Goal: Task Accomplishment & Management: Manage account settings

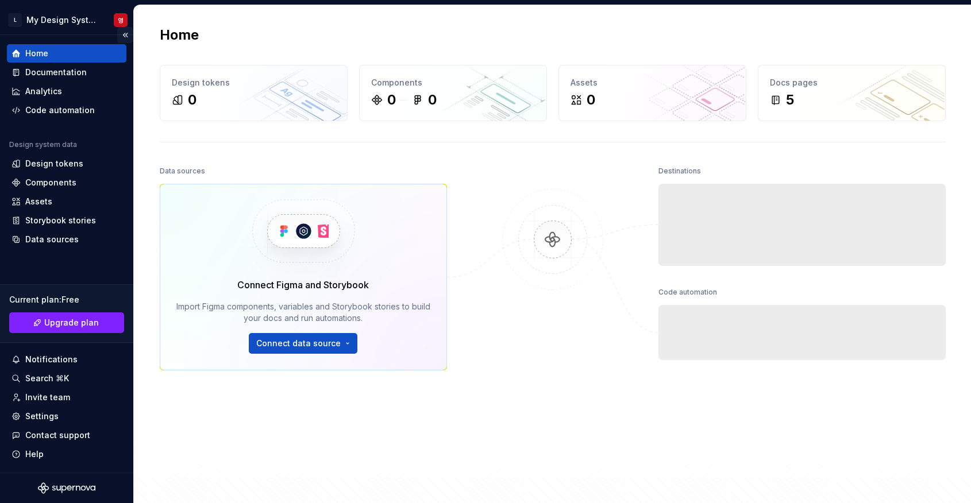
click at [120, 27] on button "Collapse sidebar" at bounding box center [125, 35] width 16 height 16
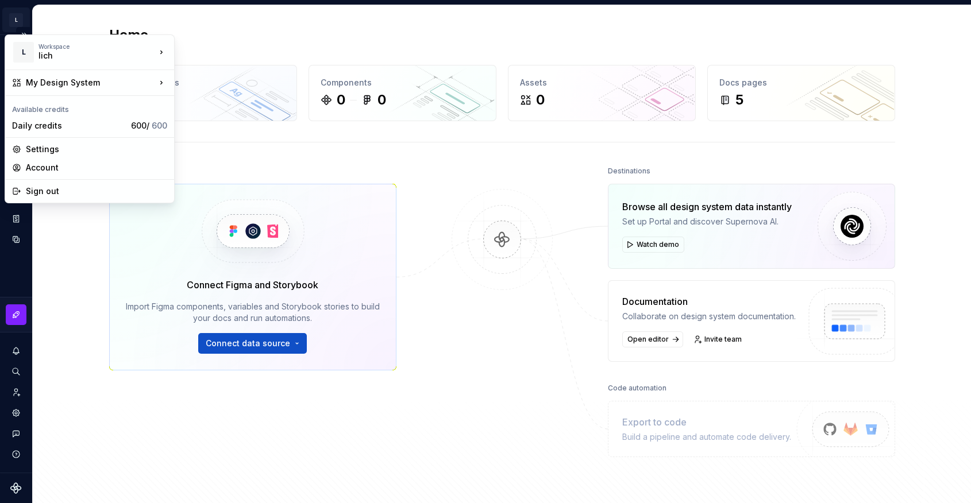
click at [20, 25] on html "L My Design System 영 Design system data Home Design tokens 0 Components 0 0 Ass…" at bounding box center [485, 251] width 971 height 503
click at [59, 166] on div "Account" at bounding box center [96, 167] width 141 height 11
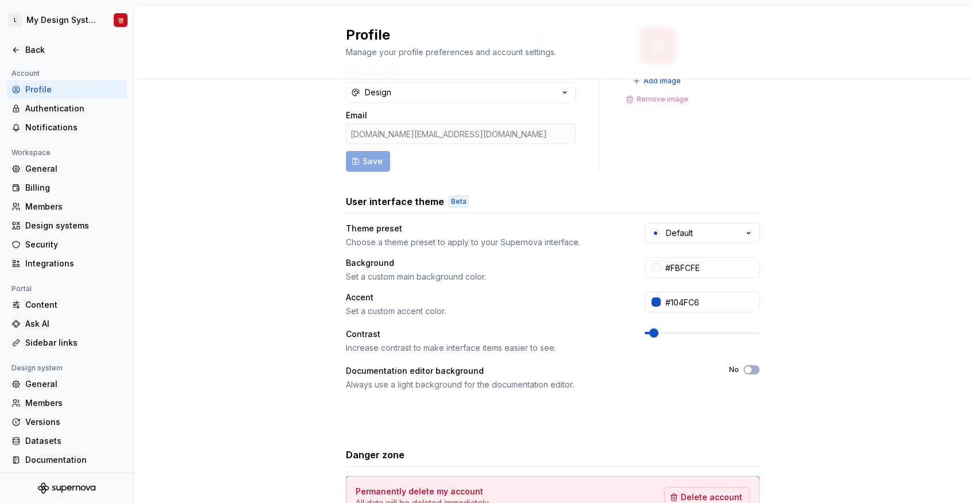
scroll to position [155, 0]
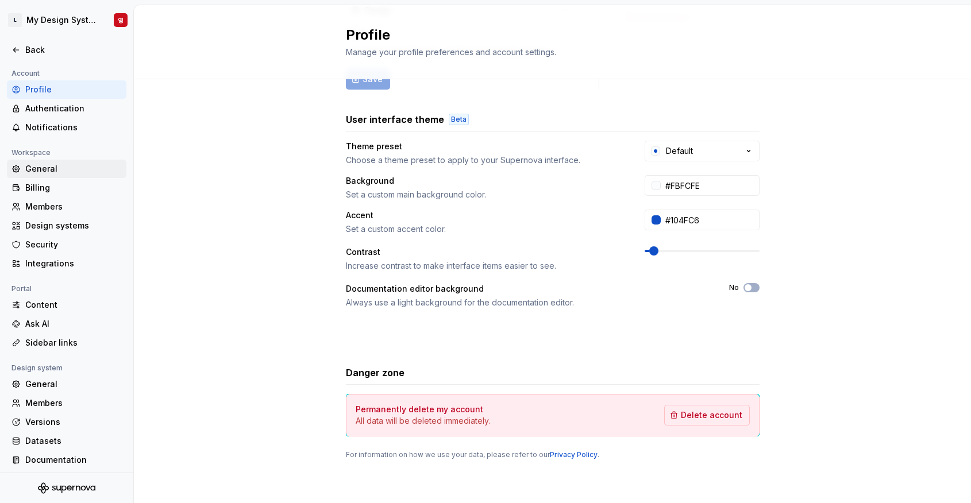
click at [65, 163] on div "General" at bounding box center [73, 168] width 97 height 11
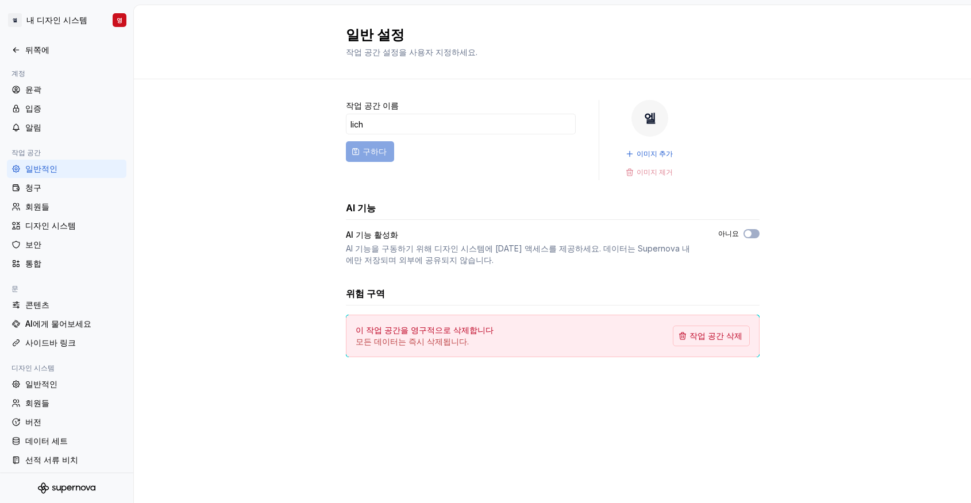
drag, startPoint x: 270, startPoint y: 259, endPoint x: 284, endPoint y: 275, distance: 21.6
click at [270, 259] on div "작업 공간 이름 lich 구하다 엘 이미지 추가 이미지 제거 AI 기능 AI 기능 활성화 AI 기능을 구동하기 위해 디자인 시스템에 [DATE…" at bounding box center [552, 240] width 837 height 322
click at [91, 194] on div "청구" at bounding box center [67, 188] width 120 height 18
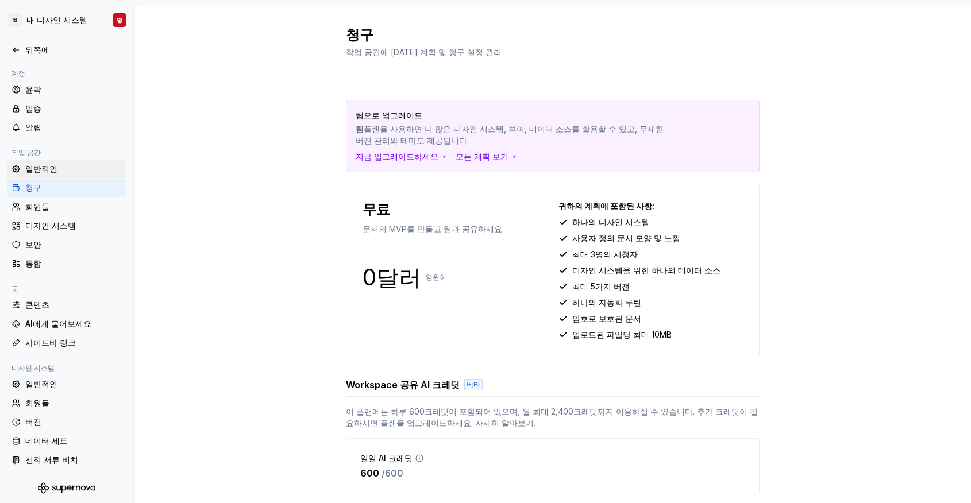
click at [36, 174] on font "일반적인" at bounding box center [41, 168] width 32 height 11
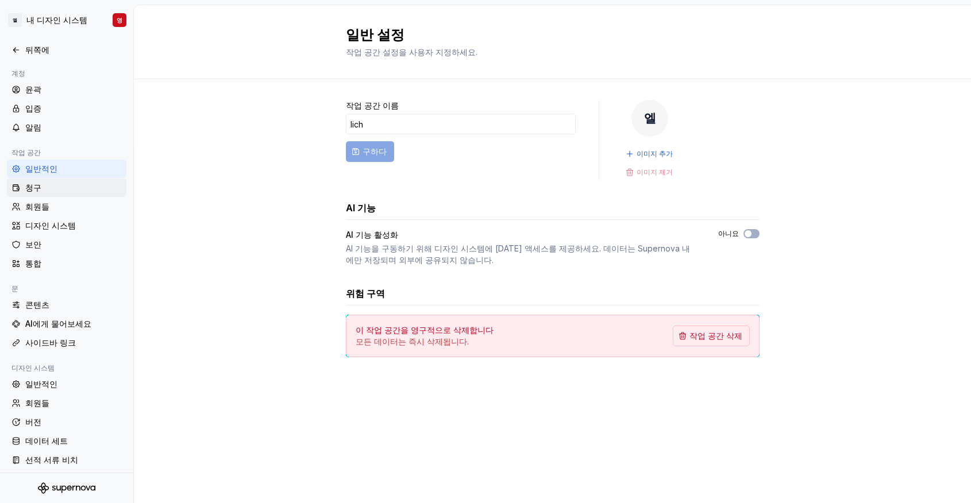
click at [48, 188] on div "청구" at bounding box center [73, 187] width 97 height 11
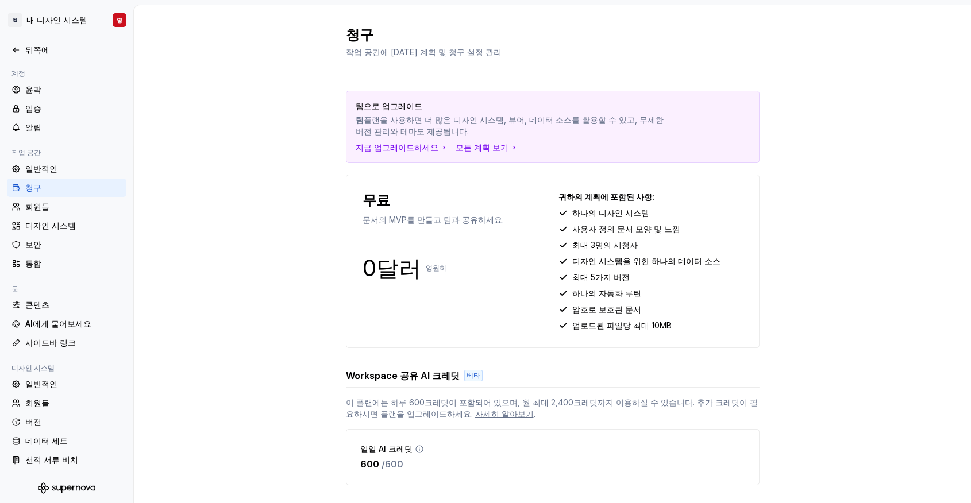
scroll to position [35, 0]
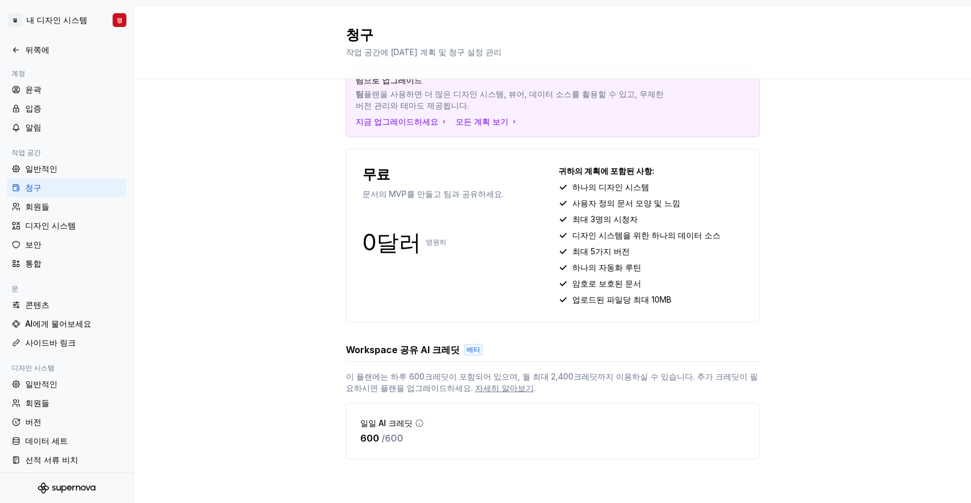
click at [805, 350] on div "팀으로 업그레이드 팀 플랜을 사용하면 더 많은 디자인 시스템, 뷰어, 데이터 소스를 활용할 수 있고, 무제한 버전 관리와 테마도 제공됩니다 .…" at bounding box center [552, 273] width 837 height 459
click at [901, 403] on div "팀으로 업그레이드 팀 플랜을 사용하면 더 많은 디자인 시스템, 뷰어, 데이터 소스를 활용할 수 있고, 무제한 버전 관리와 테마도 제공됩니다 .…" at bounding box center [552, 273] width 837 height 459
click at [59, 381] on div "일반적인" at bounding box center [73, 384] width 97 height 11
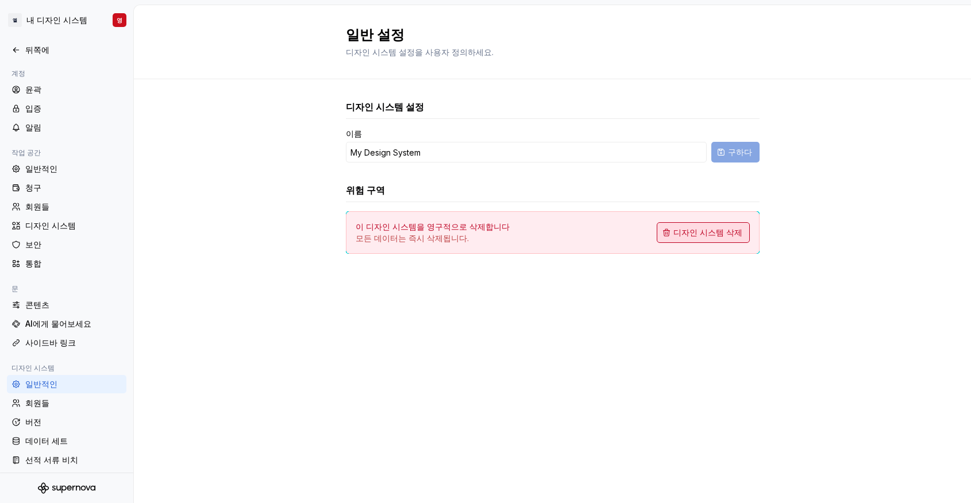
click at [713, 233] on font "디자인 시스템 삭제" at bounding box center [708, 233] width 69 height 10
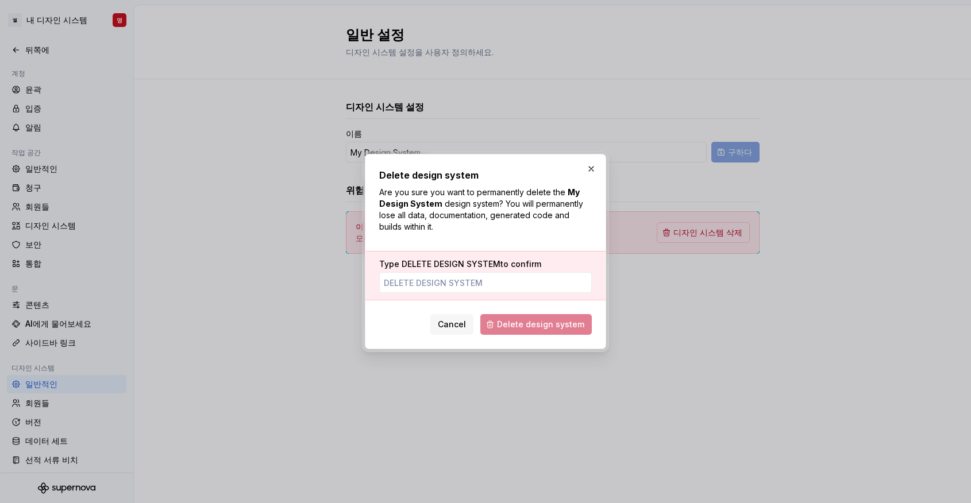
click at [413, 266] on span "DELETE DESIGN SYSTEM" at bounding box center [451, 264] width 99 height 10
click at [413, 272] on input "Type DELETE DESIGN SYSTEM to confirm" at bounding box center [485, 282] width 213 height 21
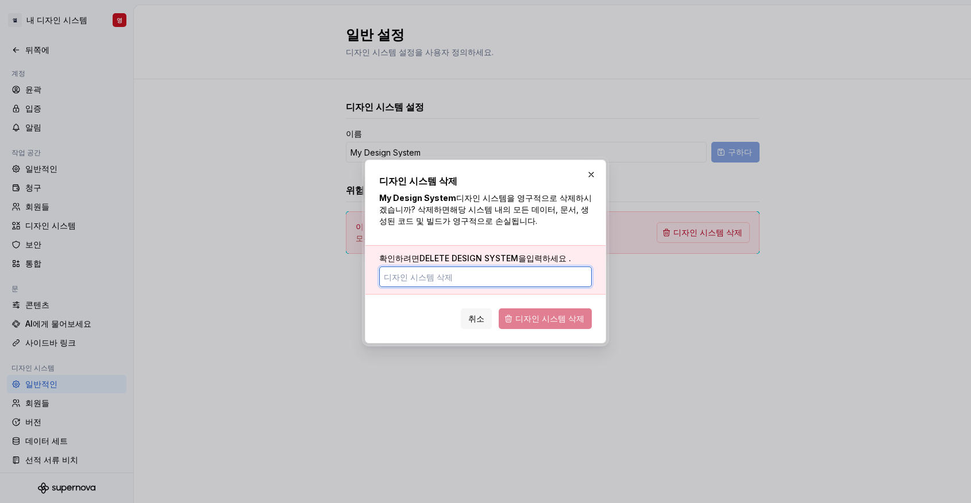
drag, startPoint x: 413, startPoint y: 264, endPoint x: 462, endPoint y: 264, distance: 48.3
click at [462, 264] on label "확인하려면 DELETE DESIGN SYSTEM을 입력하세요 ." at bounding box center [475, 258] width 192 height 11
click at [462, 267] on input "확인하려면 DELETE DESIGN SYSTEM을 입력하세요 ." at bounding box center [485, 277] width 213 height 21
click at [438, 262] on font "DELETE DESIGN SYSTEM을" at bounding box center [473, 258] width 107 height 10
click at [438, 267] on input "확인하려면 DELETE DESIGN SYSTEM을 입력하세요 ." at bounding box center [485, 277] width 213 height 21
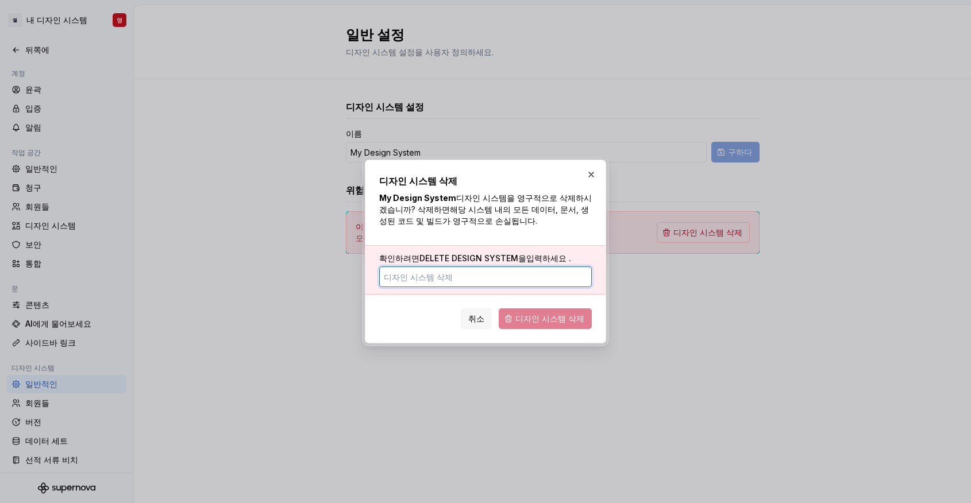
click at [437, 262] on font "DELETE DESIGN SYSTEM을" at bounding box center [473, 258] width 107 height 10
click at [437, 267] on input "확인하려면 DELETE DESIGN SYSTEM을 입력하세요 ." at bounding box center [485, 277] width 213 height 21
drag, startPoint x: 430, startPoint y: 255, endPoint x: 406, endPoint y: 282, distance: 36.2
click at [405, 282] on input "확인하려면 DELETE DESIGN SYSTEM을 입력하세요 ." at bounding box center [485, 277] width 213 height 21
click at [406, 280] on input "확인하려면 DELETE DESIGN SYSTEM을 입력하세요 ." at bounding box center [485, 277] width 213 height 21
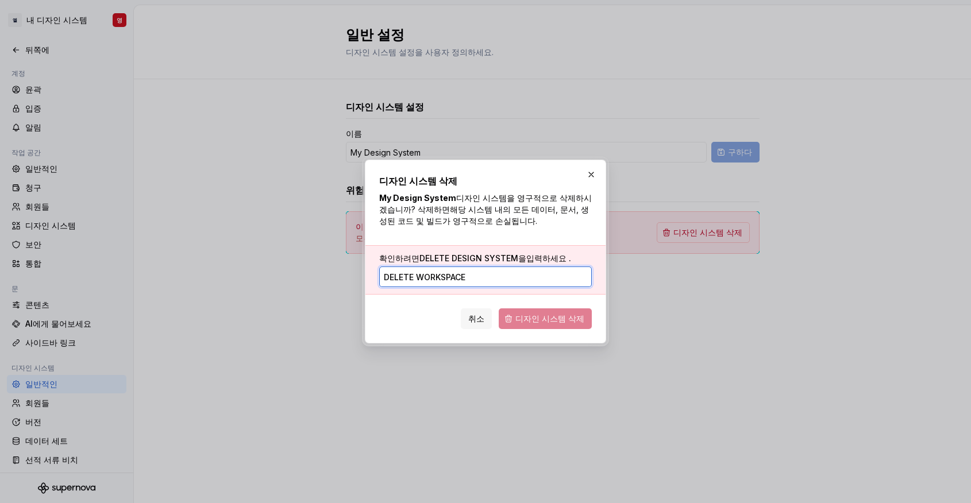
click at [489, 277] on input "delete workspace" at bounding box center [485, 277] width 213 height 21
click at [489, 277] on input "delete design ststem" at bounding box center [485, 277] width 213 height 21
click at [465, 276] on input "delete design ststem" at bounding box center [485, 277] width 213 height 21
type input "delete design system"
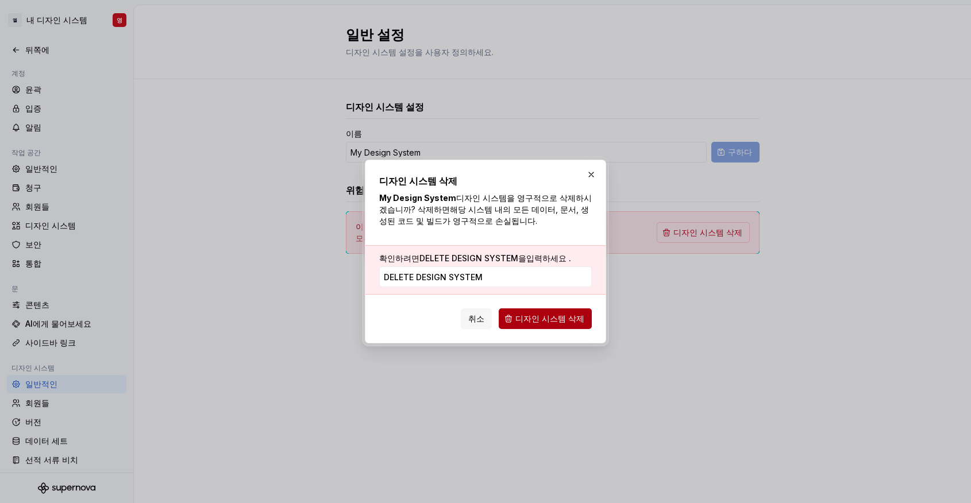
click at [571, 310] on button "디자인 시스템 삭제" at bounding box center [545, 319] width 93 height 21
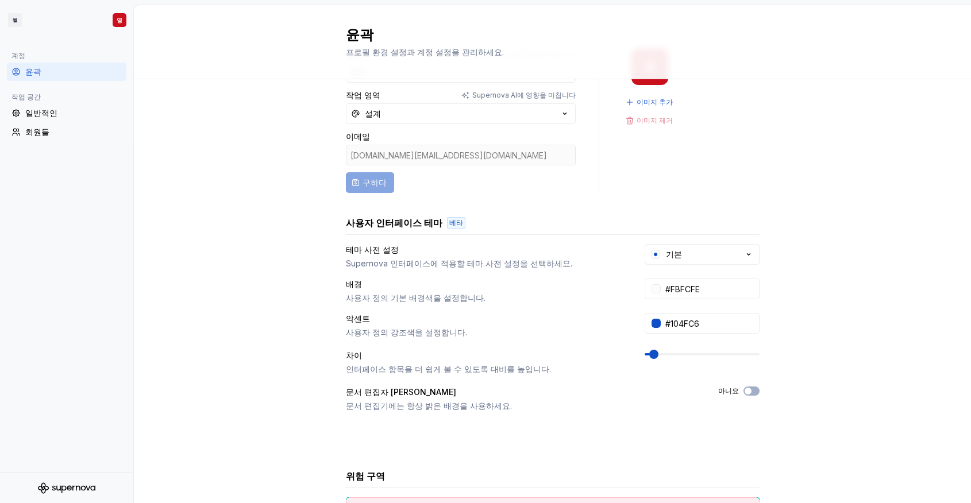
scroll to position [155, 0]
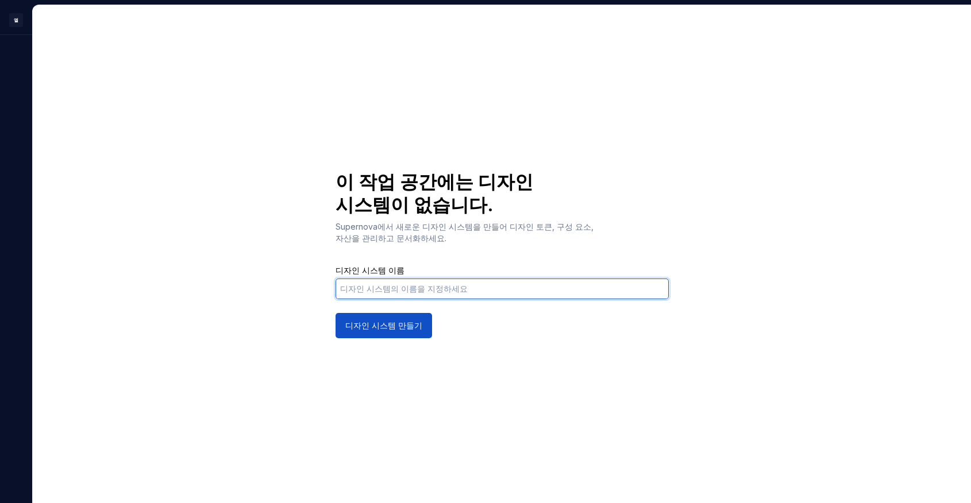
click at [386, 294] on input "디자인 시스템 이름" at bounding box center [502, 289] width 333 height 21
click at [280, 274] on div "이 작업 공간에는 디자인 시스템이 없습니다. Supernova에서 새로운 디자인 시스템을 만들어 디자인 토큰, 구성 요소, 자산을 관리하고 문…" at bounding box center [502, 254] width 939 height 498
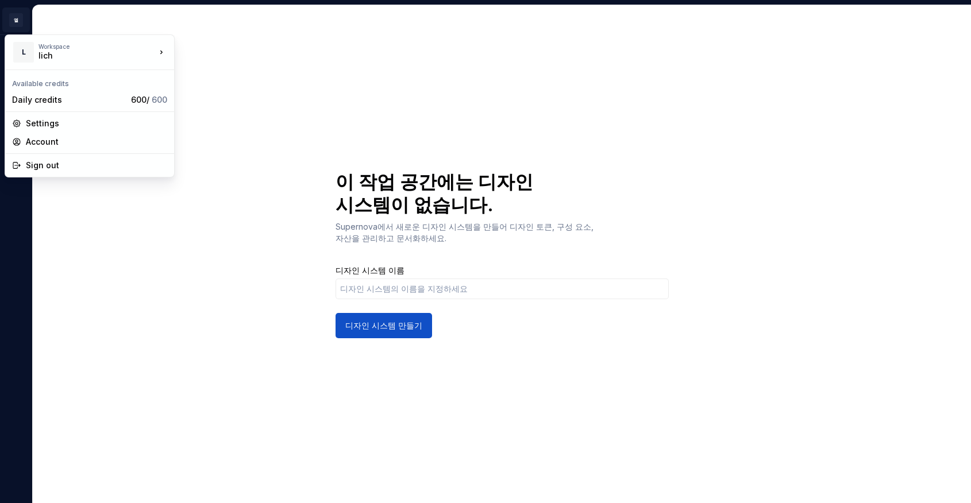
click at [12, 19] on html "엘 영 이 작업 공간에는 디자인 시스템이 없습니다. Supernova에서 새로운 디자인 시스템을 만들어 디자인 토큰, 구성 요소, 자산을 관리…" at bounding box center [485, 251] width 971 height 503
click at [31, 121] on font "설정" at bounding box center [34, 123] width 16 height 10
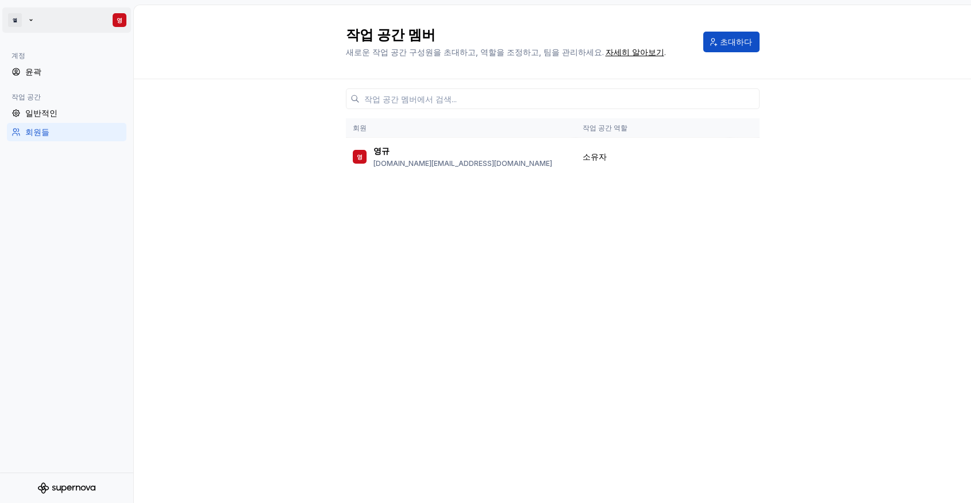
click at [93, 24] on html "엘 영 계정 윤곽 작업 공간 일반적인 회원들 작업 공간 멤버 새로운 작업 공간 구성원을 초대하고, 역할을 조정하고, 팀을 관리하세요. [PER…" at bounding box center [485, 251] width 971 height 503
click at [114, 207] on html "엘 영 계정 윤곽 작업 공간 일반적인 회원들 작업 공간 멤버 새로운 작업 공간 구성원을 초대하고, 역할을 조정하고, 팀을 관리하세요. [PER…" at bounding box center [485, 251] width 971 height 503
click at [44, 65] on div "윤곽" at bounding box center [67, 72] width 120 height 18
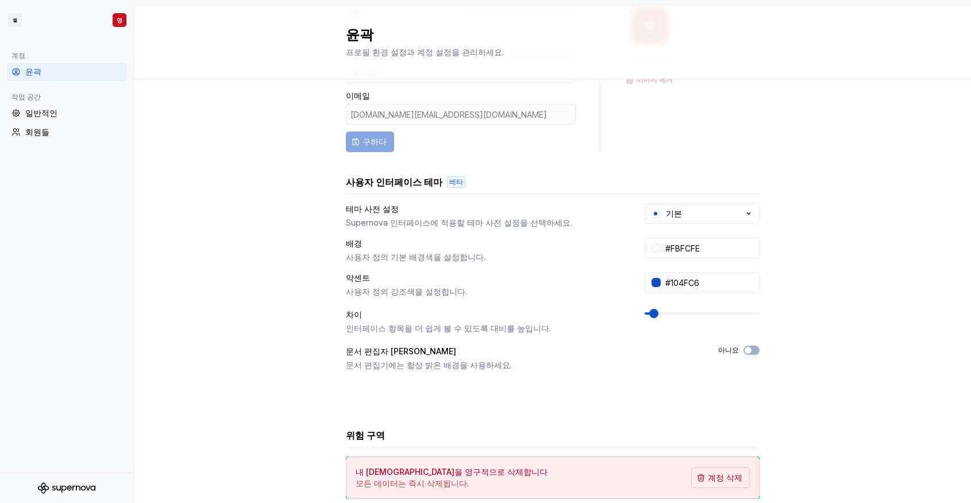
scroll to position [155, 0]
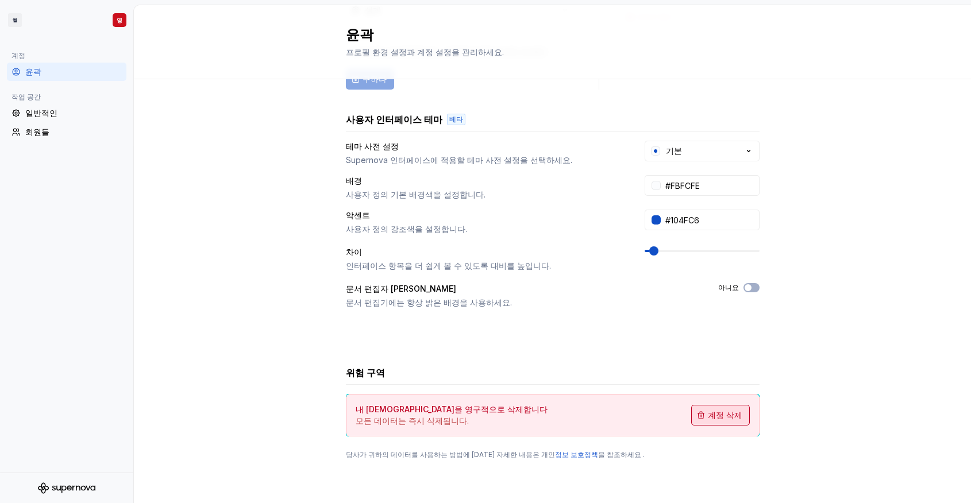
click at [717, 409] on button "계정 삭제" at bounding box center [720, 415] width 59 height 21
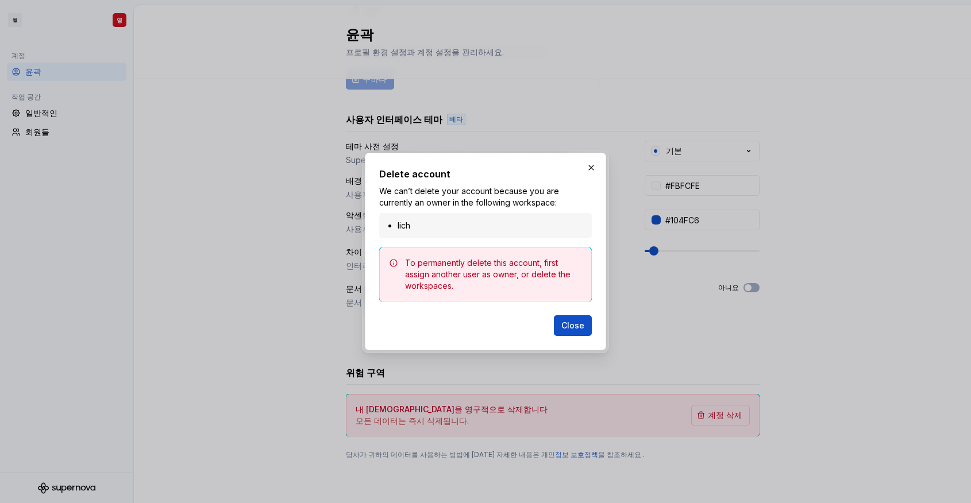
click at [476, 229] on li "lich" at bounding box center [491, 225] width 187 height 11
click at [568, 324] on span "Close" at bounding box center [573, 325] width 23 height 11
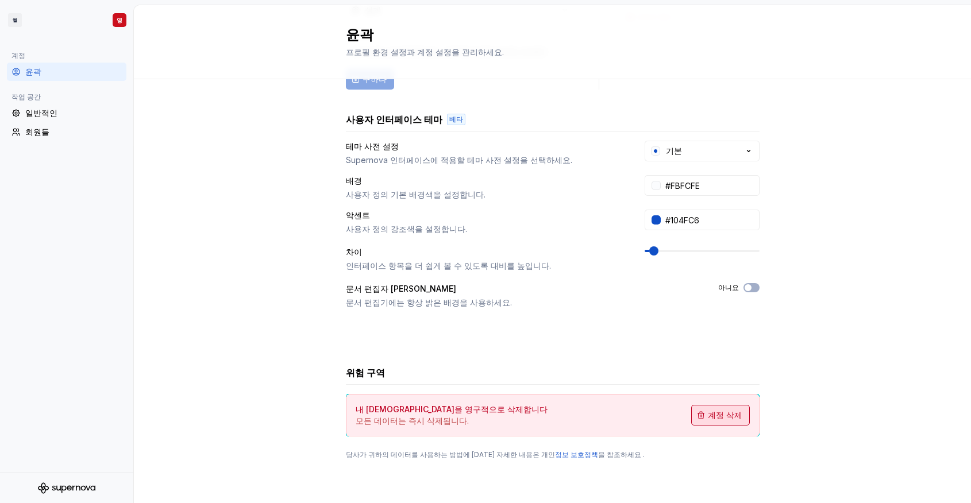
click at [699, 414] on button "계정 삭제" at bounding box center [720, 415] width 59 height 21
click at [80, 113] on div "일반적인" at bounding box center [73, 112] width 97 height 11
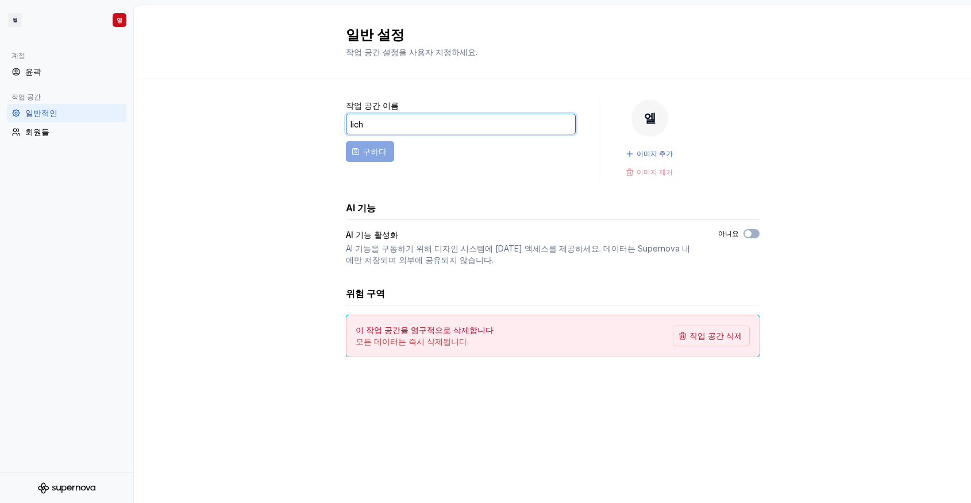
click at [406, 126] on input "lich" at bounding box center [461, 124] width 230 height 21
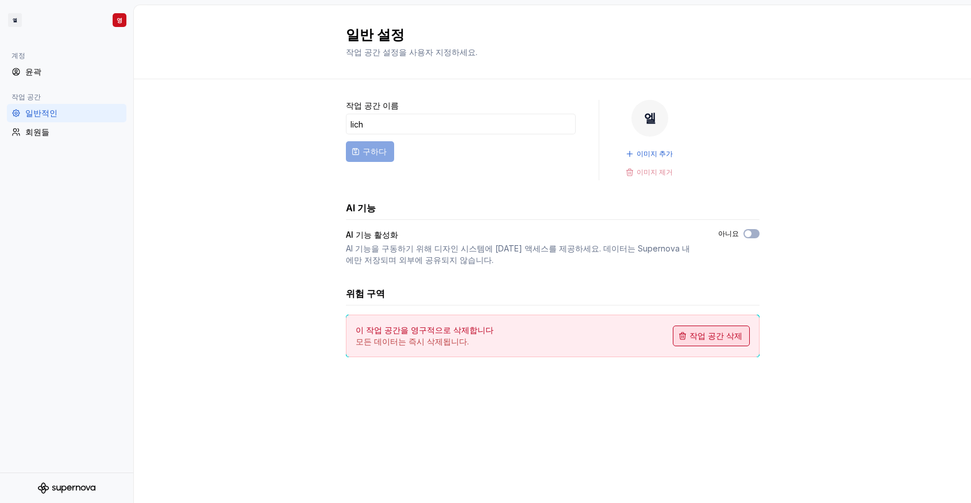
click at [704, 339] on font "작업 공간 삭제" at bounding box center [716, 336] width 53 height 10
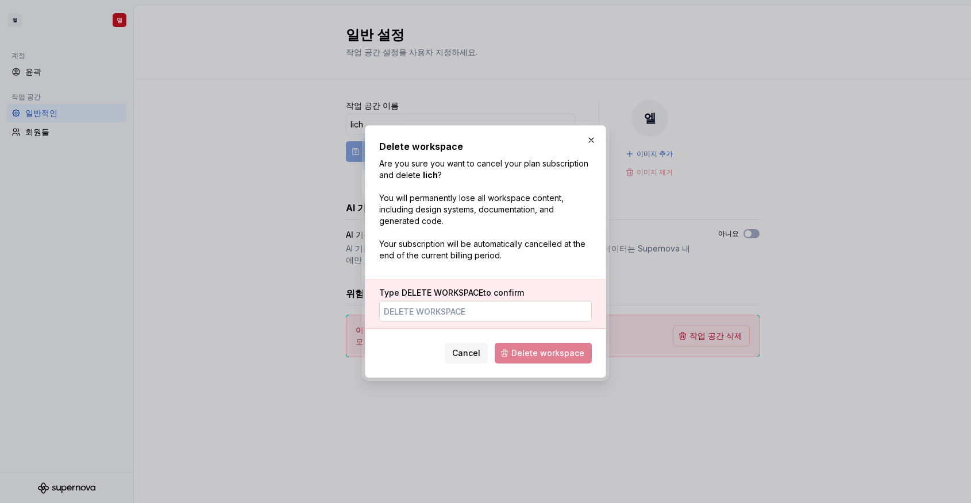
click at [467, 311] on input "Type DELETE WORKSPACE to confirm" at bounding box center [485, 311] width 213 height 21
type input "delete workspace"
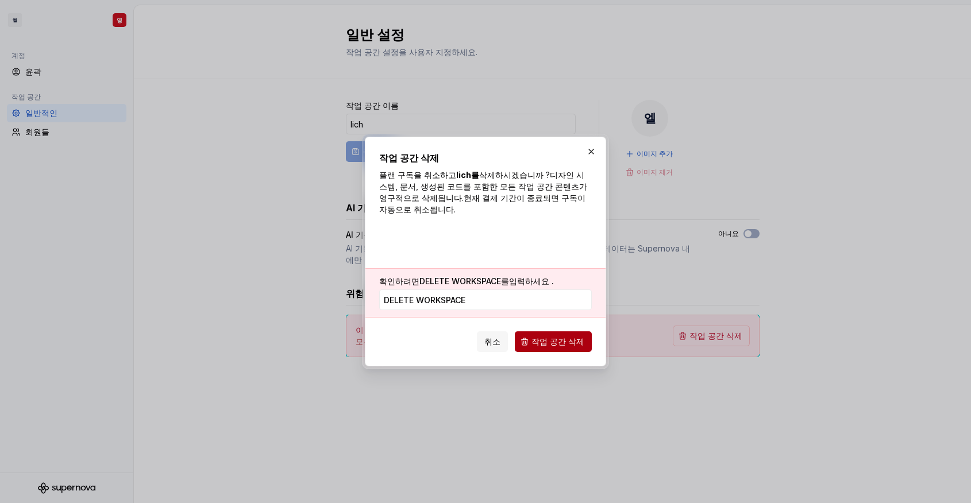
click at [541, 350] on button "작업 공간 삭제" at bounding box center [553, 342] width 77 height 21
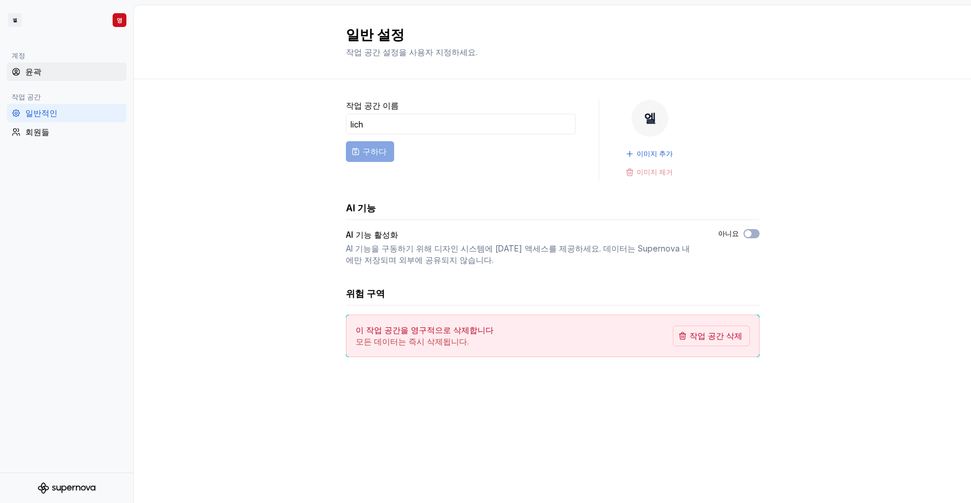
click at [59, 75] on div "윤곽" at bounding box center [73, 71] width 97 height 11
click at [119, 19] on html "엘 영 계정 윤곽 작업 공간 일반적인 회원들 일반 설정 작업 공간 설정을 사용자 지정하세요. 작업 공간 이름 lich 구하다 엘 이미지 추가 …" at bounding box center [485, 251] width 971 height 503
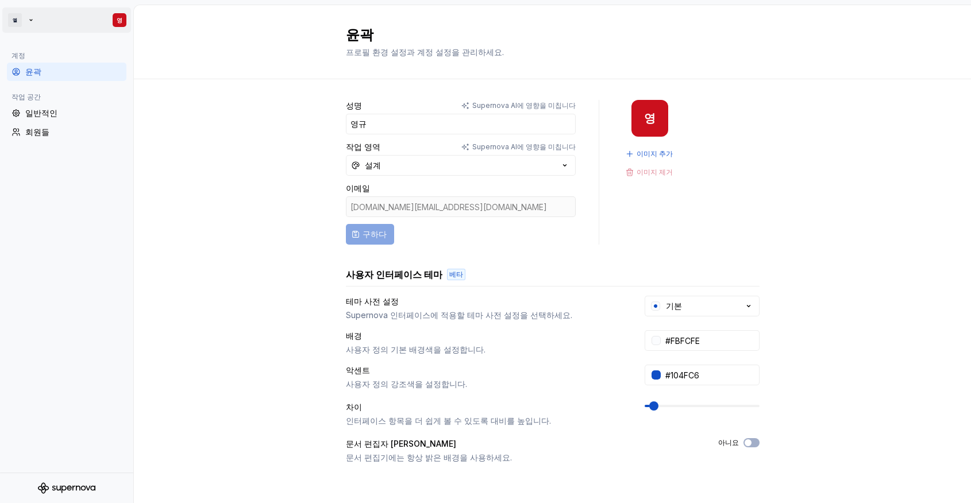
click at [119, 20] on html "엘 영 계정 윤곽 작업 공간 일반적인 회원들 윤곽 프로필 환경 설정과 계정 설정을 관리하세요. 성명 Supernova AI에 영향을 미칩니다 …" at bounding box center [485, 251] width 971 height 503
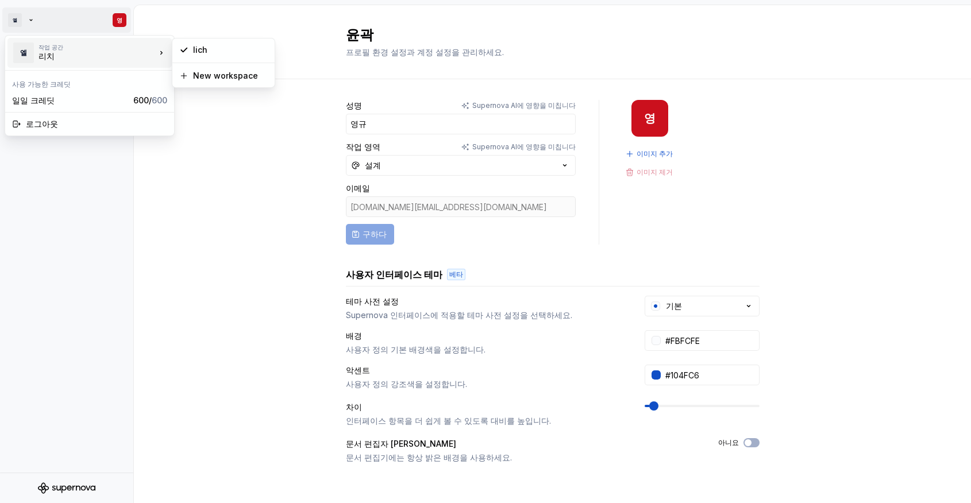
click at [86, 68] on div "엘 작업 공간 리치 사용 가능한 크레딧 일일 크레딧 600 / 600 로그아웃" at bounding box center [90, 85] width 170 height 101
click at [52, 94] on div "일일 크레딧 600 / 600" at bounding box center [89, 100] width 164 height 18
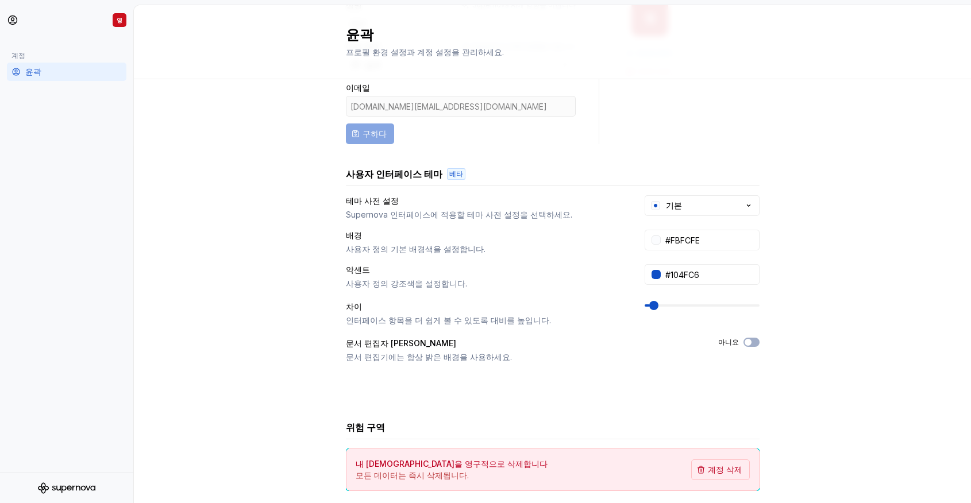
scroll to position [155, 0]
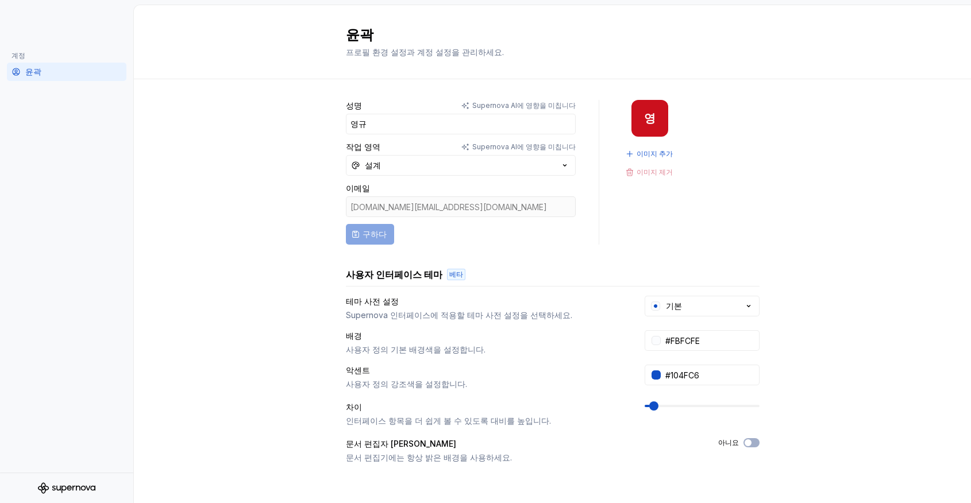
scroll to position [155, 0]
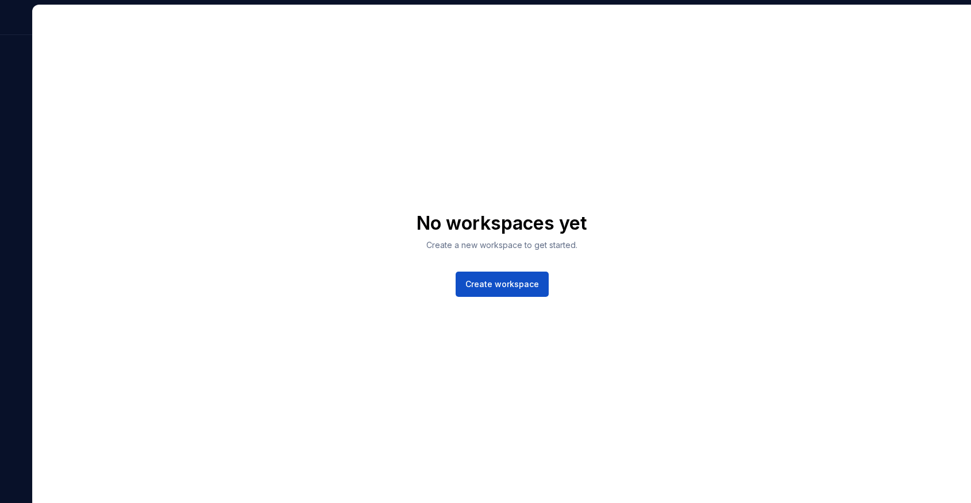
click at [718, 420] on div "No workspaces yet Create a new workspace to get started. Create workspace" at bounding box center [502, 254] width 939 height 498
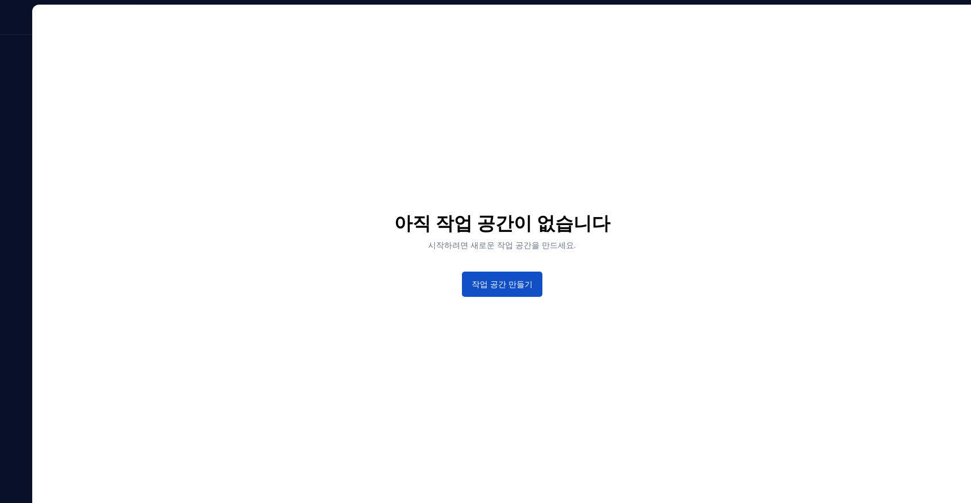
click at [18, 11] on div at bounding box center [16, 20] width 32 height 30
click at [20, 14] on div at bounding box center [16, 20] width 32 height 30
click at [12, 70] on div at bounding box center [16, 254] width 32 height 499
click at [14, 90] on div at bounding box center [16, 254] width 32 height 499
click at [20, 104] on div at bounding box center [16, 254] width 32 height 499
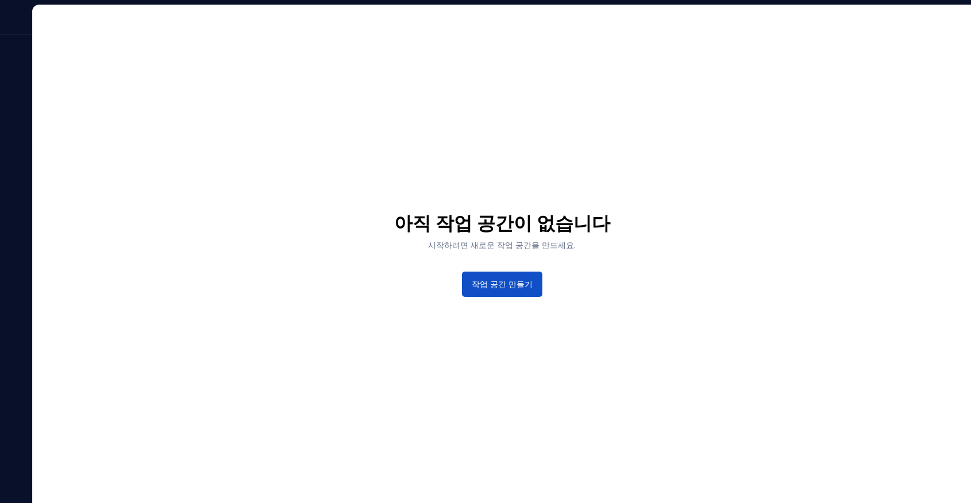
click at [500, 302] on div "아직 작업 공간이 없습니다 시작하려면 새로운 작업 공간을 만드세요. 작업 공간 만들기" at bounding box center [502, 254] width 939 height 498
click at [494, 282] on font "작업 공간 만들기" at bounding box center [502, 284] width 61 height 10
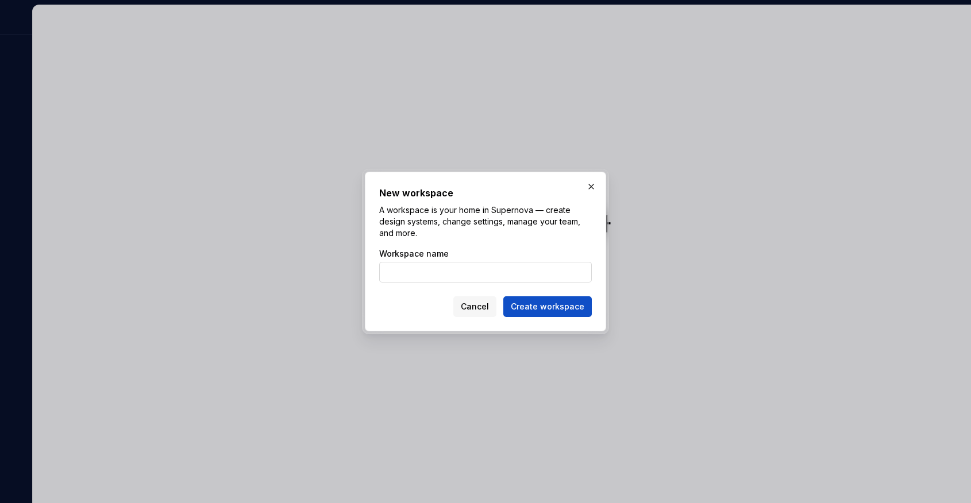
click at [424, 271] on input "Workspace name" at bounding box center [485, 272] width 213 height 21
type input "LIHAOLIN"
drag, startPoint x: 420, startPoint y: 277, endPoint x: 345, endPoint y: 277, distance: 74.1
click at [346, 277] on div "새로운 작업 공간 Supernova에서는 작업 공간이 여러분의 집과 같습니다. 디자인 시스템을 만들고, 설정을 변경하고, 팀을 관리하는 등의 …" at bounding box center [485, 251] width 971 height 503
click at [590, 187] on button "button" at bounding box center [591, 187] width 16 height 16
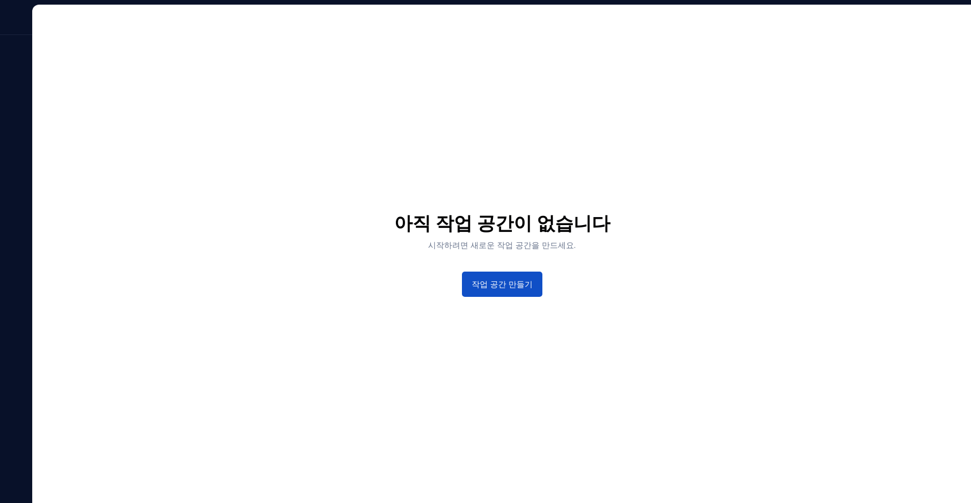
click at [18, 29] on div at bounding box center [16, 20] width 32 height 30
click at [247, 133] on div "아직 작업 공간이 없습니다 시작하려면 새로운 작업 공간을 만드세요. 작업 공간 만들기" at bounding box center [502, 254] width 939 height 498
click at [505, 283] on font "작업 공간 만들기" at bounding box center [502, 284] width 61 height 10
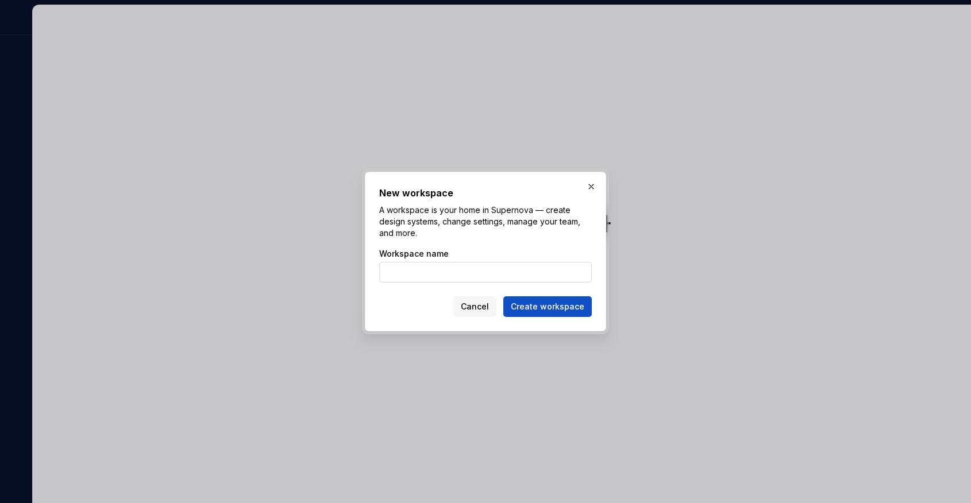
click at [422, 272] on input "Workspace name" at bounding box center [485, 272] width 213 height 21
type input "영"
type input "skynet"
click at [516, 297] on button "작업 공간 만들기" at bounding box center [554, 307] width 76 height 21
